Goal: Obtain resource: Download file/media

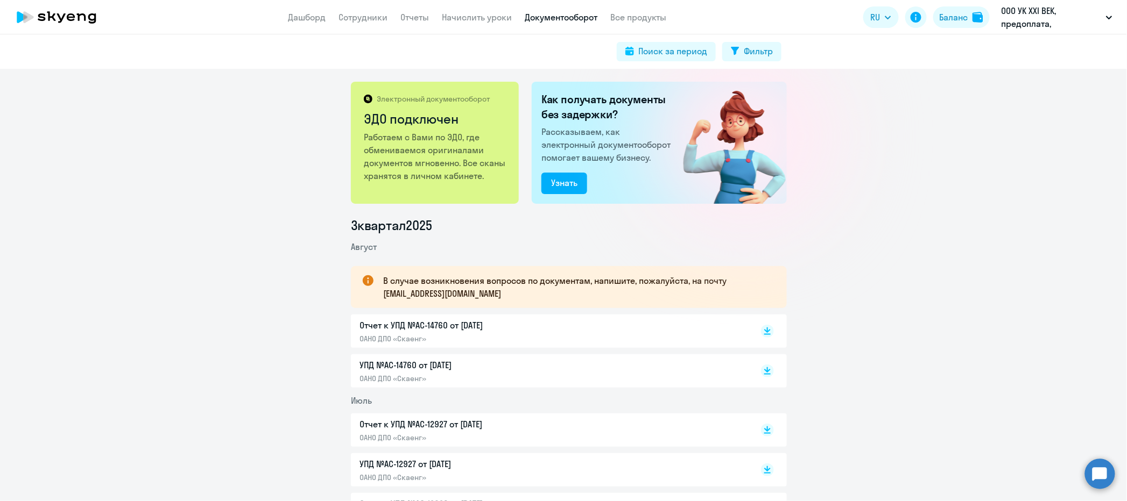
scroll to position [72, 0]
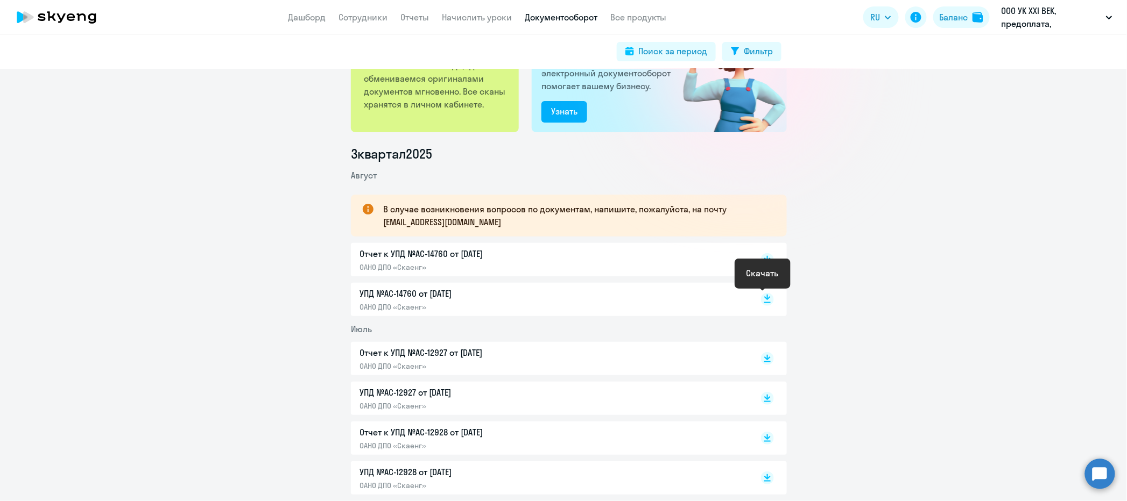
click at [765, 304] on rect at bounding box center [767, 299] width 13 height 13
click at [490, 250] on p "Отчет к УПД №AC-14760 от [DATE]" at bounding box center [472, 254] width 226 height 13
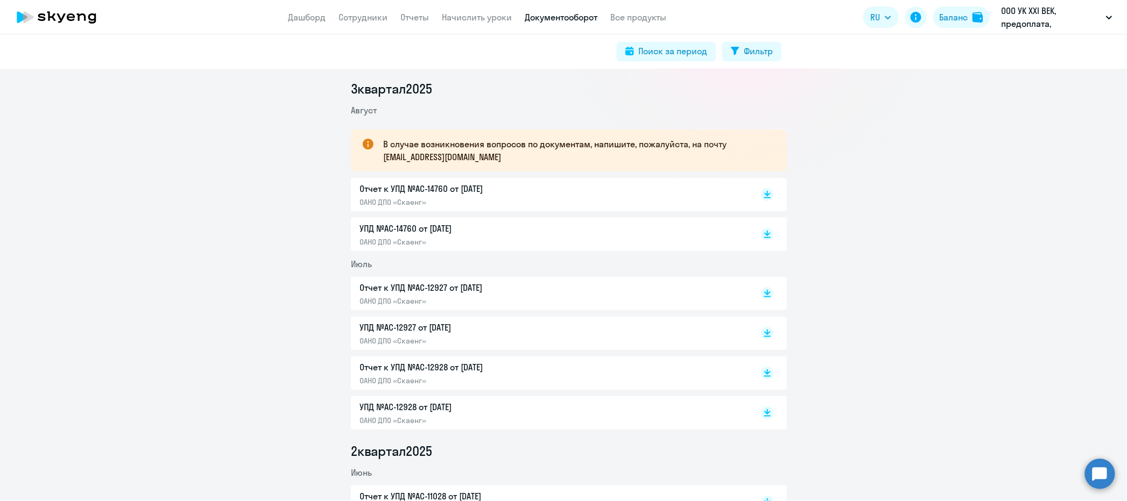
scroll to position [0, 0]
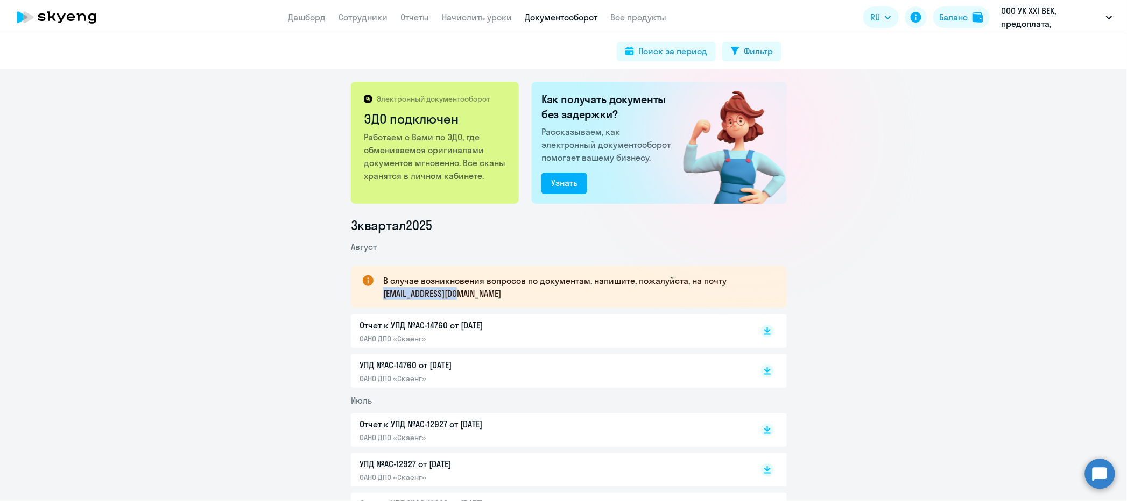
drag, startPoint x: 474, startPoint y: 296, endPoint x: 378, endPoint y: 296, distance: 96.3
click at [383, 296] on p "В случае возникновения вопросов по документам, напишите, пожалуйста, на почту […" at bounding box center [575, 287] width 384 height 26
copy p "[EMAIL_ADDRESS][DOMAIN_NAME]"
click at [981, 16] on img at bounding box center [977, 17] width 11 height 11
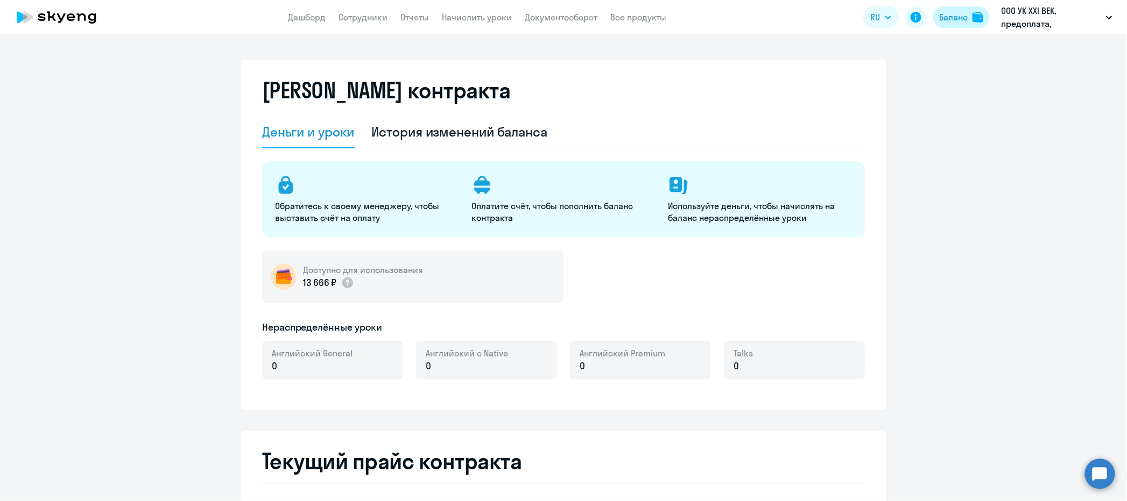
select select "english_adult_not_native_speaker"
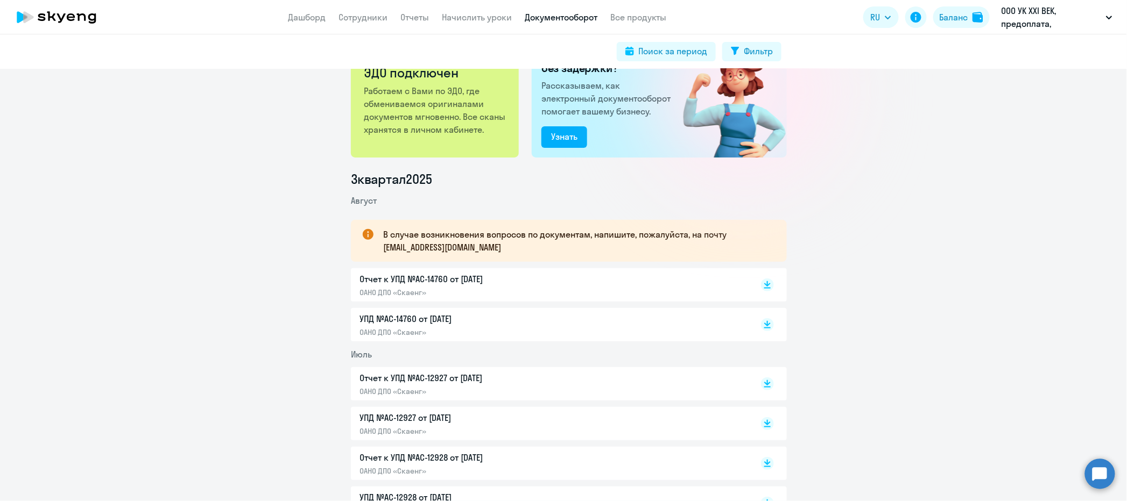
scroll to position [72, 0]
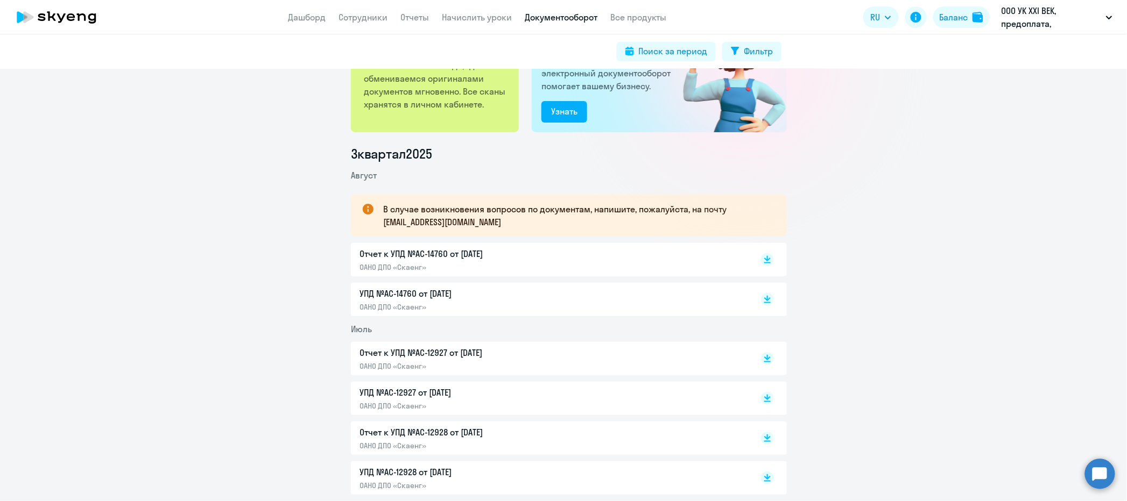
click at [366, 177] on span "Август" at bounding box center [364, 175] width 26 height 11
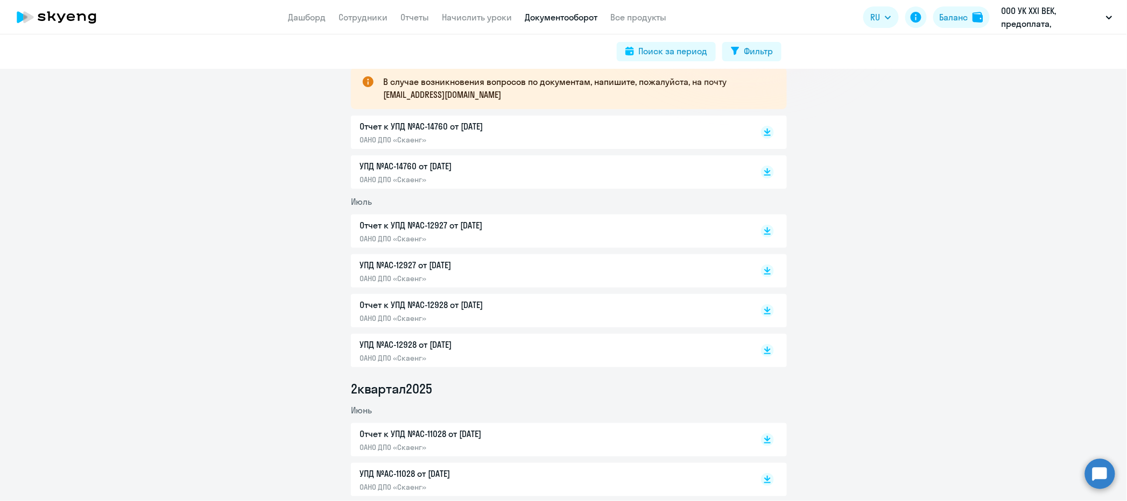
scroll to position [0, 0]
